Goal: Task Accomplishment & Management: Use online tool/utility

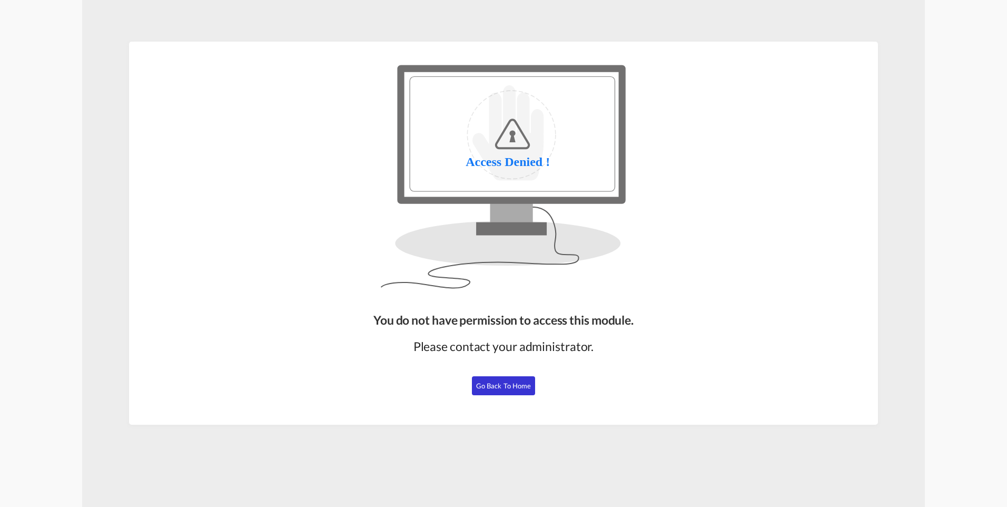
click at [498, 385] on span "Go Back to Home" at bounding box center [503, 385] width 55 height 8
